Goal: Browse casually

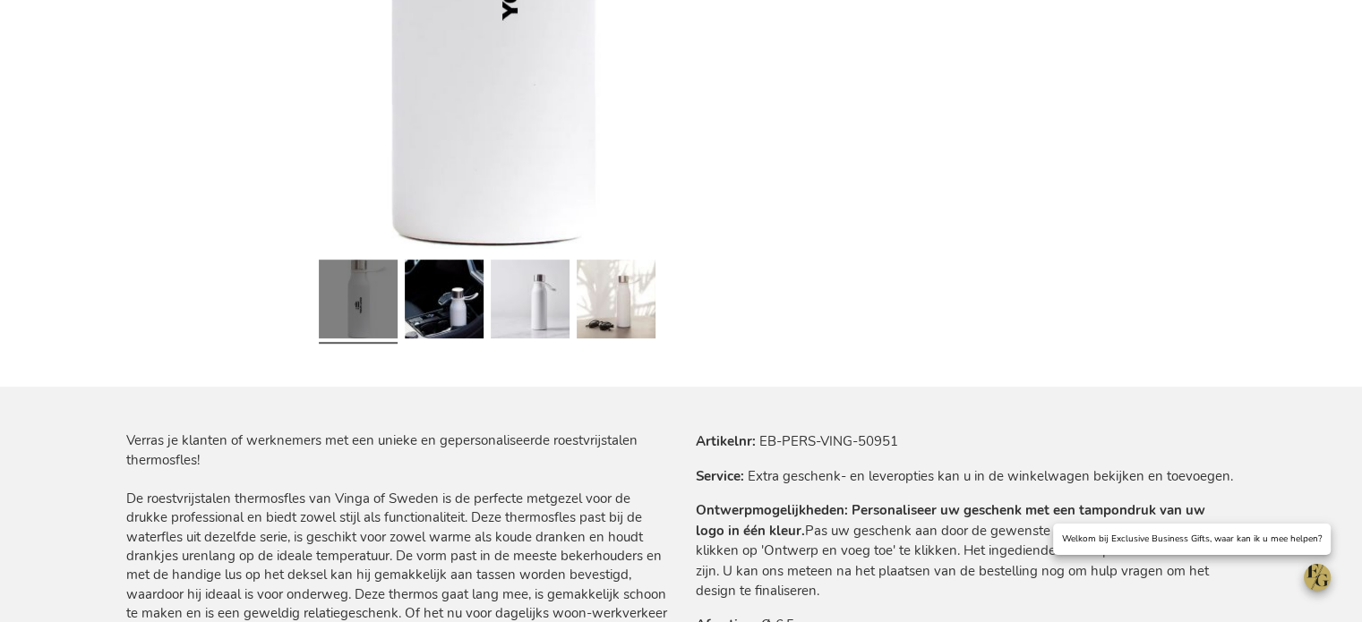
scroll to position [716, 0]
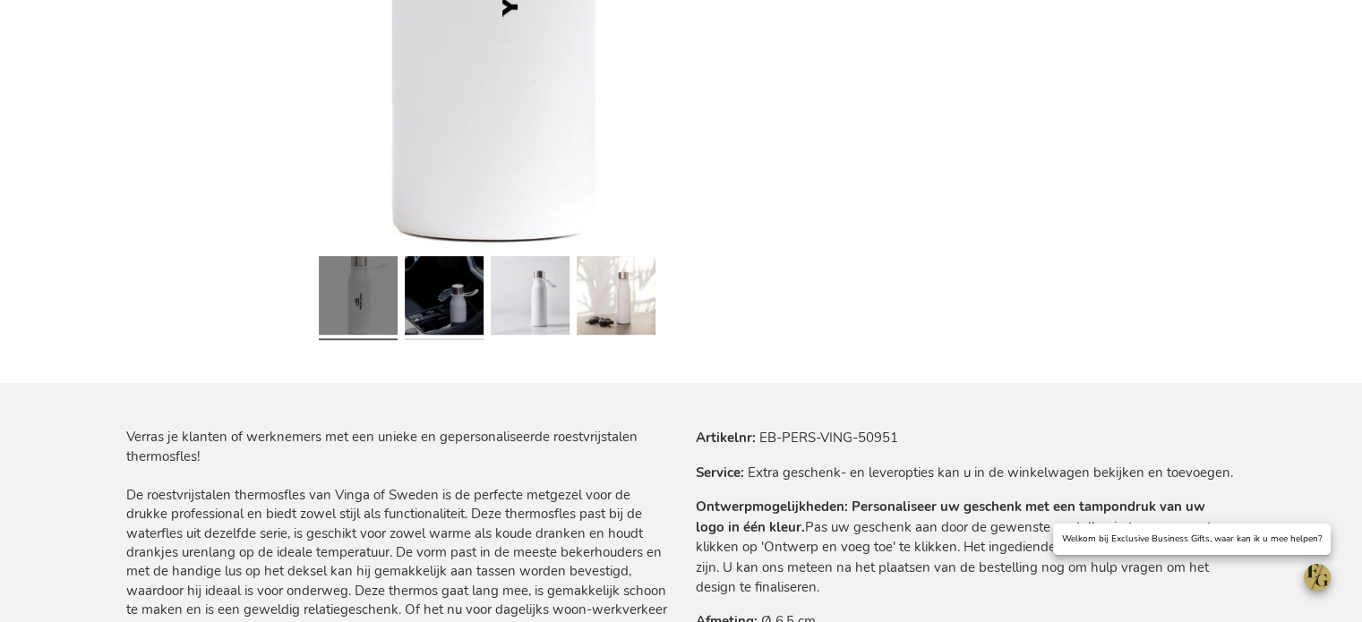
click at [405, 302] on link at bounding box center [444, 299] width 79 height 98
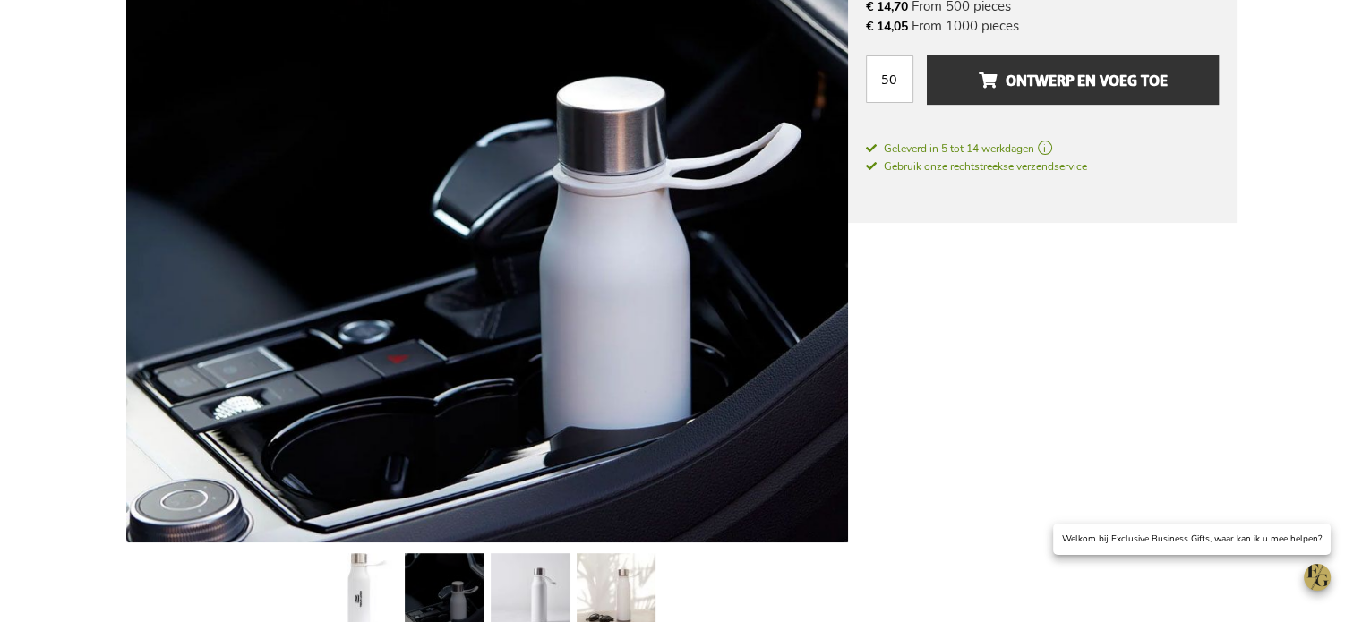
scroll to position [537, 0]
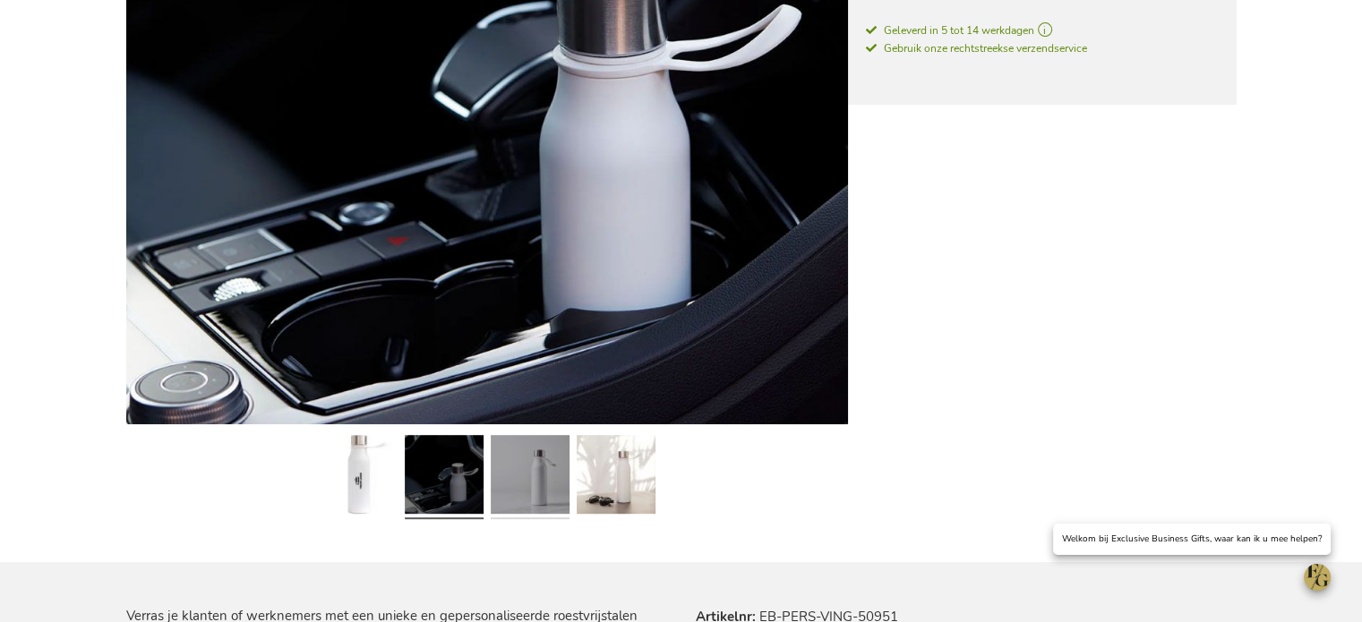
click at [491, 493] on link at bounding box center [530, 478] width 79 height 98
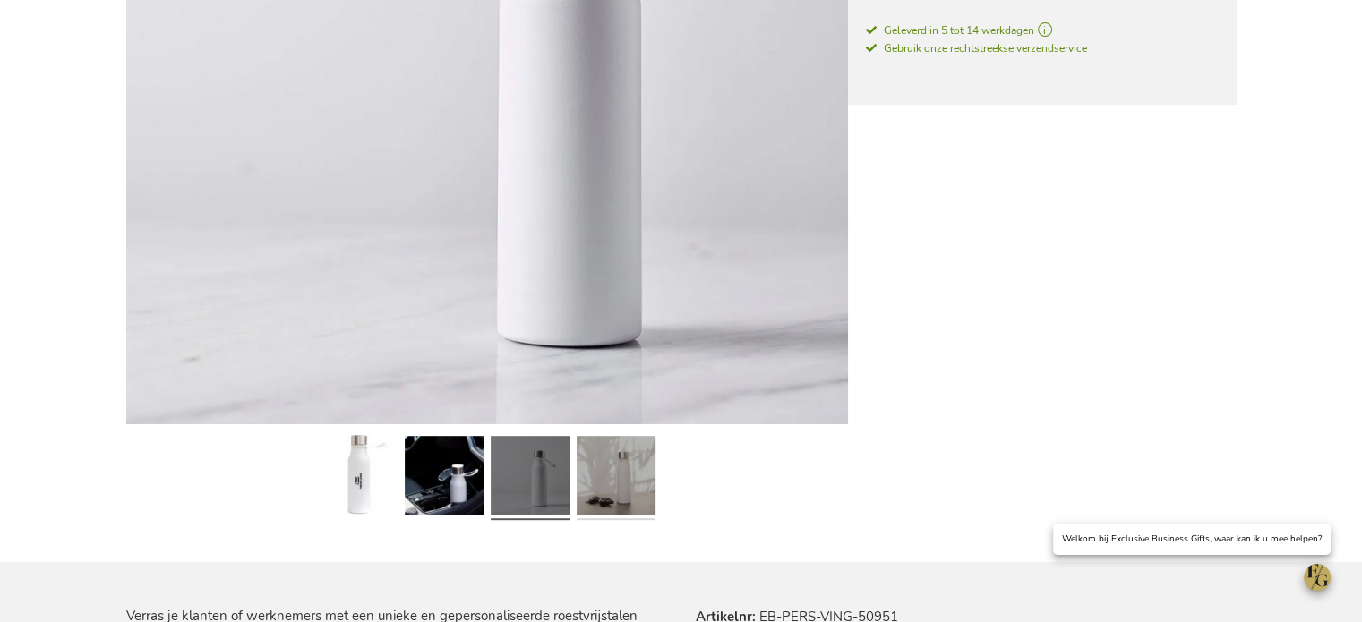
click at [591, 484] on link at bounding box center [616, 478] width 79 height 98
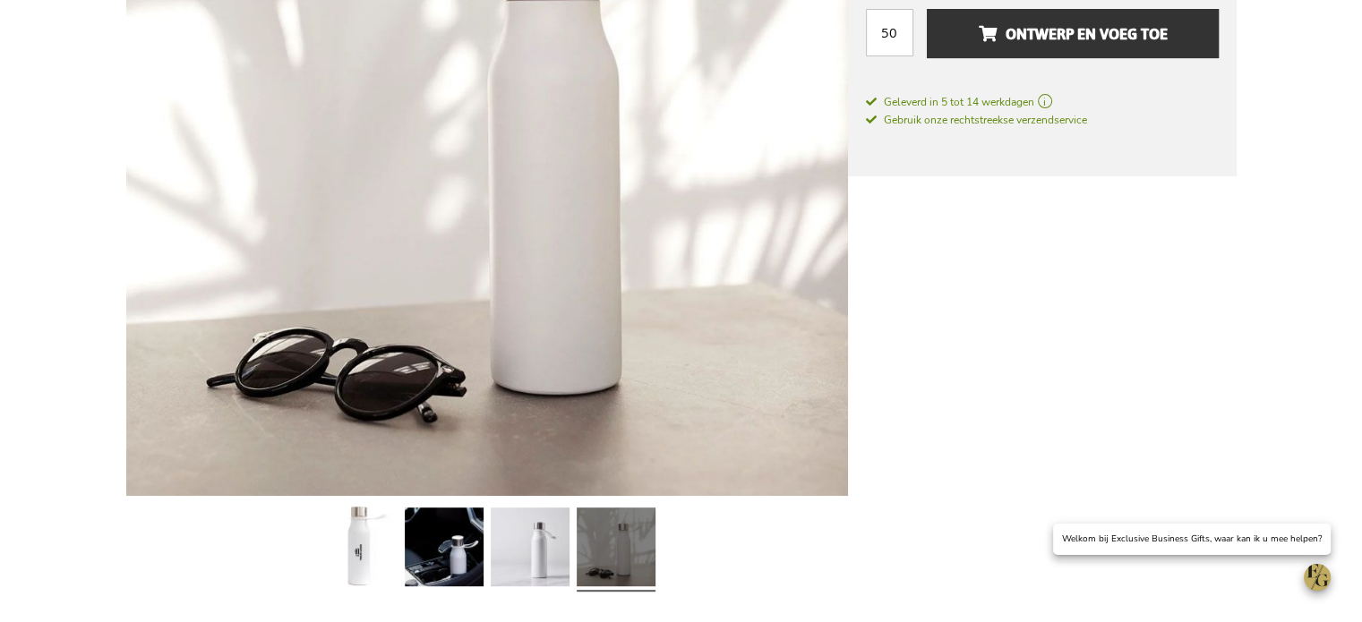
scroll to position [358, 0]
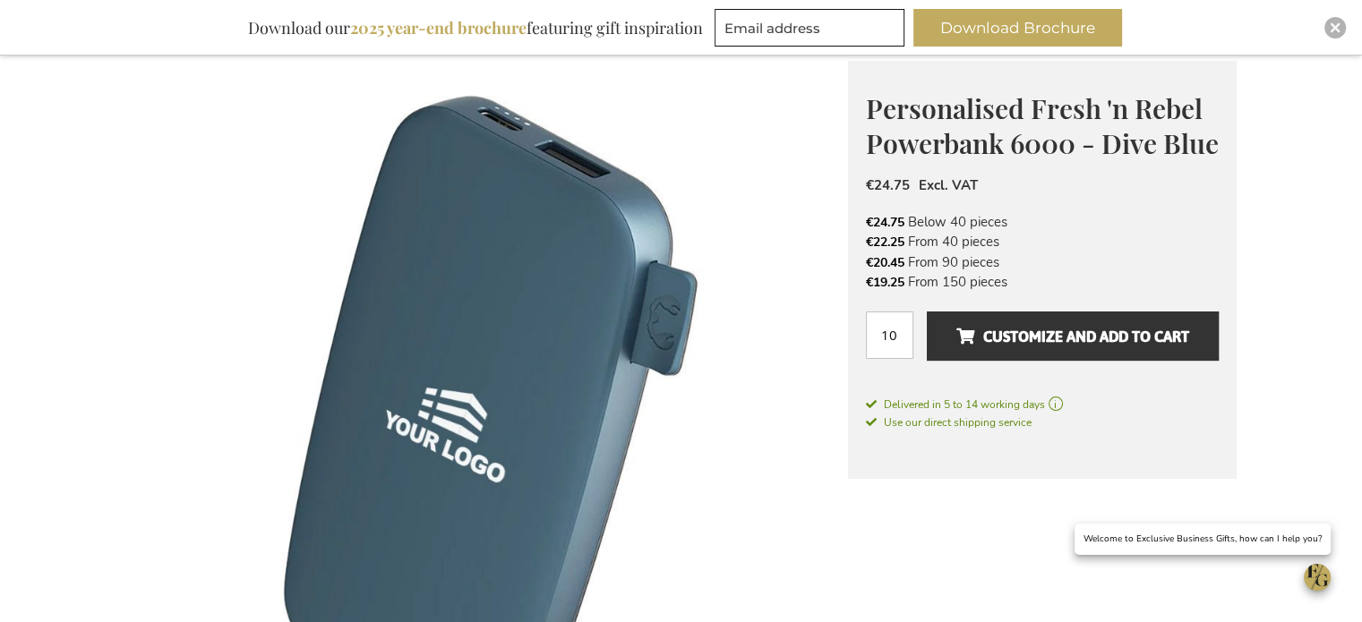
scroll to position [179, 0]
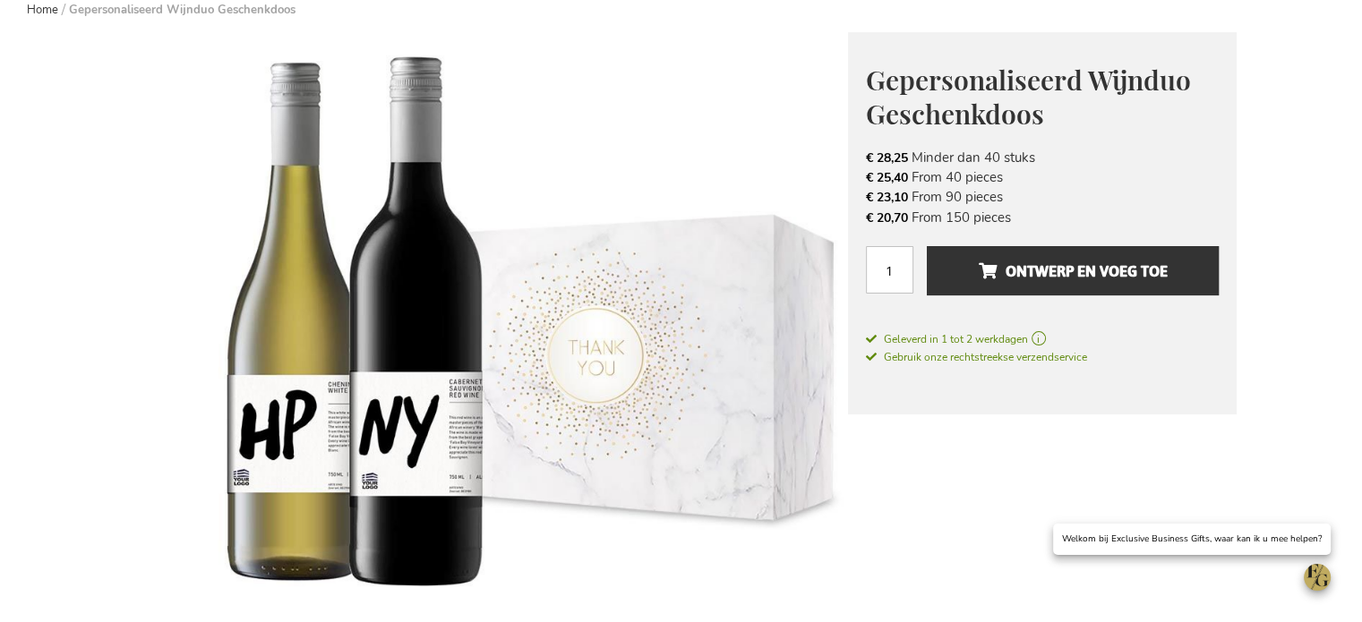
scroll to position [179, 0]
